Goal: Task Accomplishment & Management: Use online tool/utility

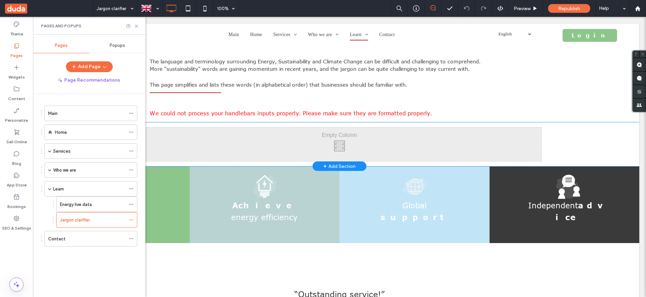
scroll to position [50, 0]
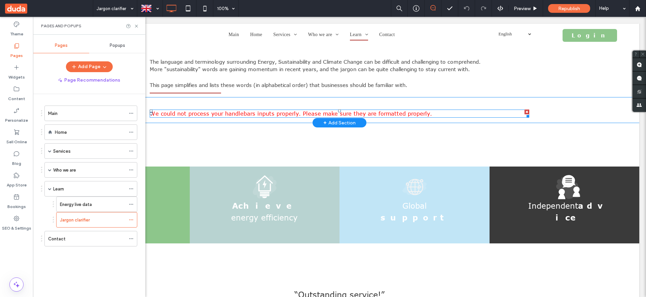
click at [232, 116] on span "We could not process your handlebars inputs properly. Please make sure they are…" at bounding box center [291, 113] width 282 height 6
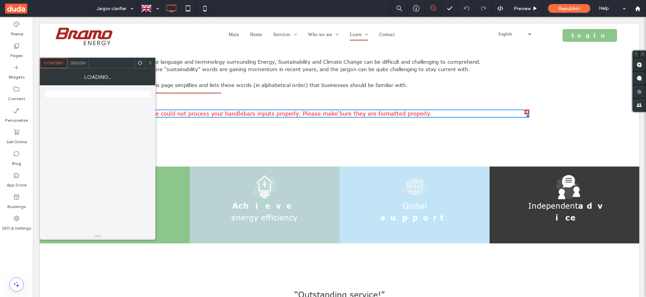
click at [151, 61] on icon at bounding box center [150, 62] width 5 height 5
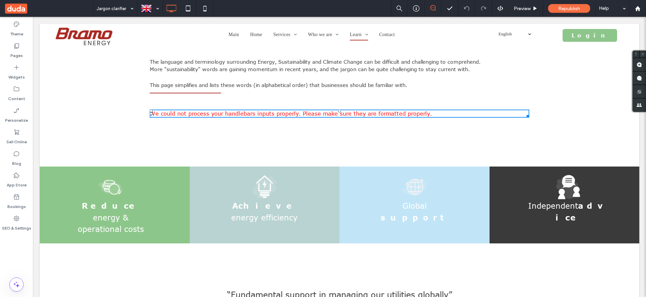
click at [173, 136] on div "Click To Paste" at bounding box center [340, 145] width 404 height 34
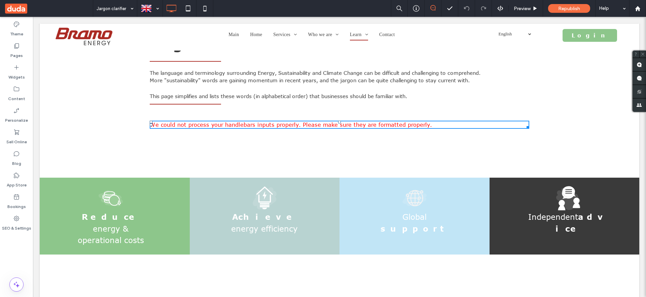
scroll to position [52, 0]
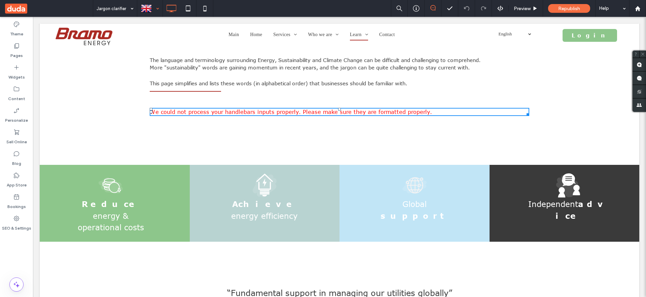
click at [146, 7] on div at bounding box center [150, 8] width 25 height 16
click at [18, 50] on label "Pages" at bounding box center [16, 53] width 12 height 9
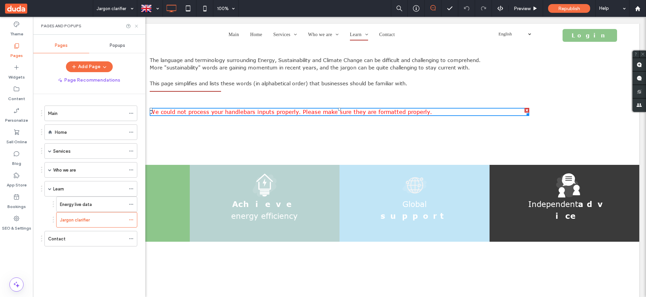
click at [135, 26] on icon at bounding box center [136, 26] width 5 height 5
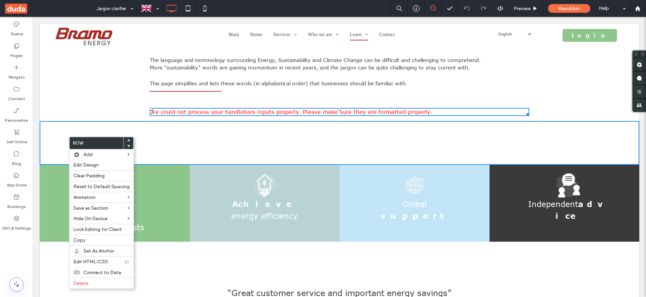
click at [78, 84] on div "Jargon clarifier . The language and terminology surrounding Energy, Sustainabil…" at bounding box center [340, 44] width 600 height 92
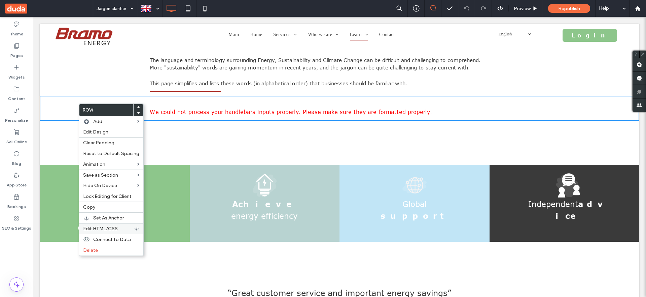
click at [100, 227] on span "Edit HTML/CSS" at bounding box center [100, 229] width 35 height 6
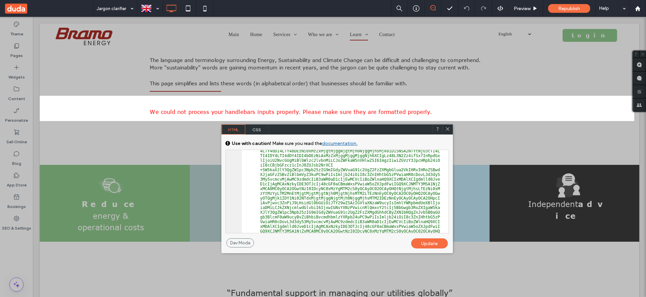
scroll to position [2023, 0]
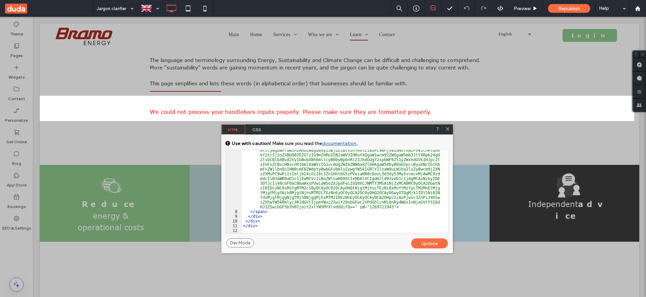
click at [448, 129] on use at bounding box center [447, 128] width 3 height 3
